Goal: Task Accomplishment & Management: Manage account settings

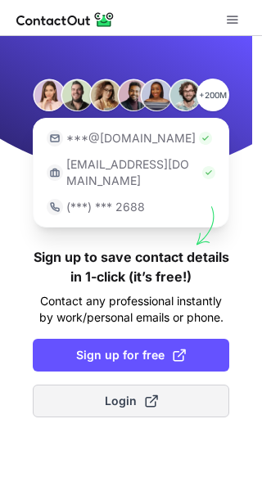
click at [136, 392] on span "Login" at bounding box center [131, 400] width 53 height 16
click at [110, 392] on span "Login" at bounding box center [131, 400] width 53 height 16
